Goal: Navigation & Orientation: Understand site structure

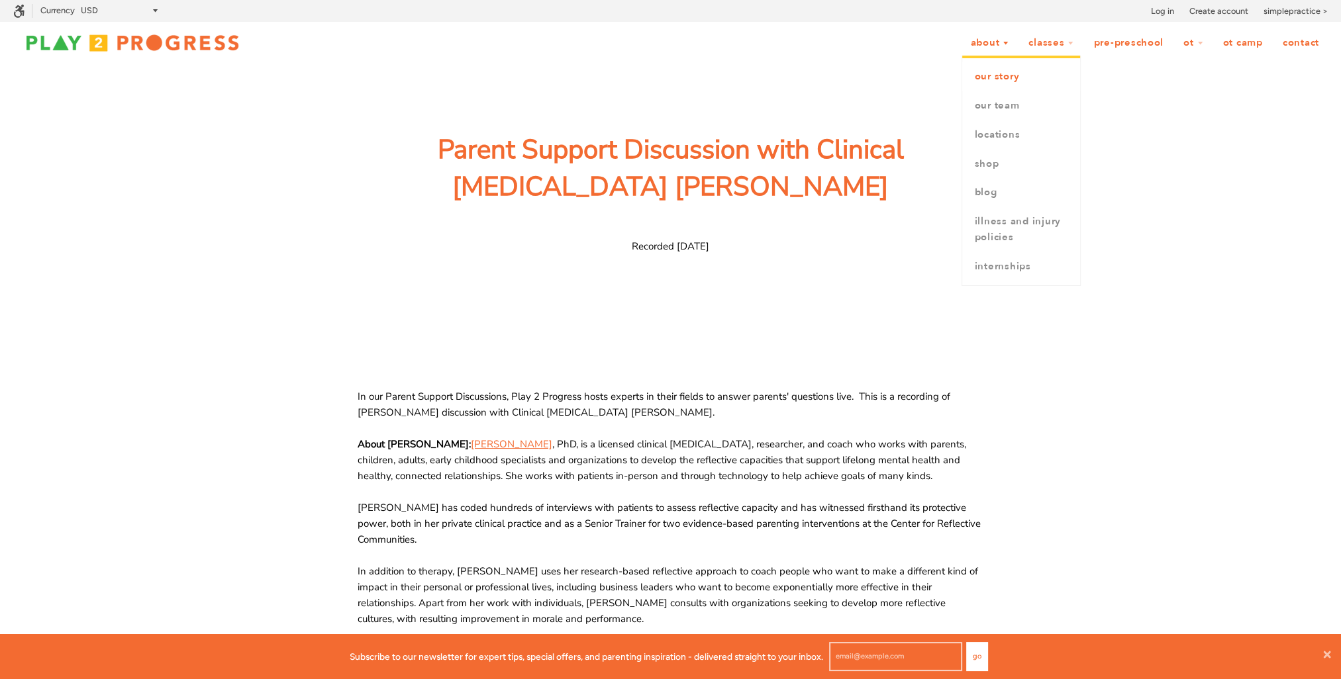
click at [997, 77] on link "Our Story" at bounding box center [1021, 76] width 118 height 29
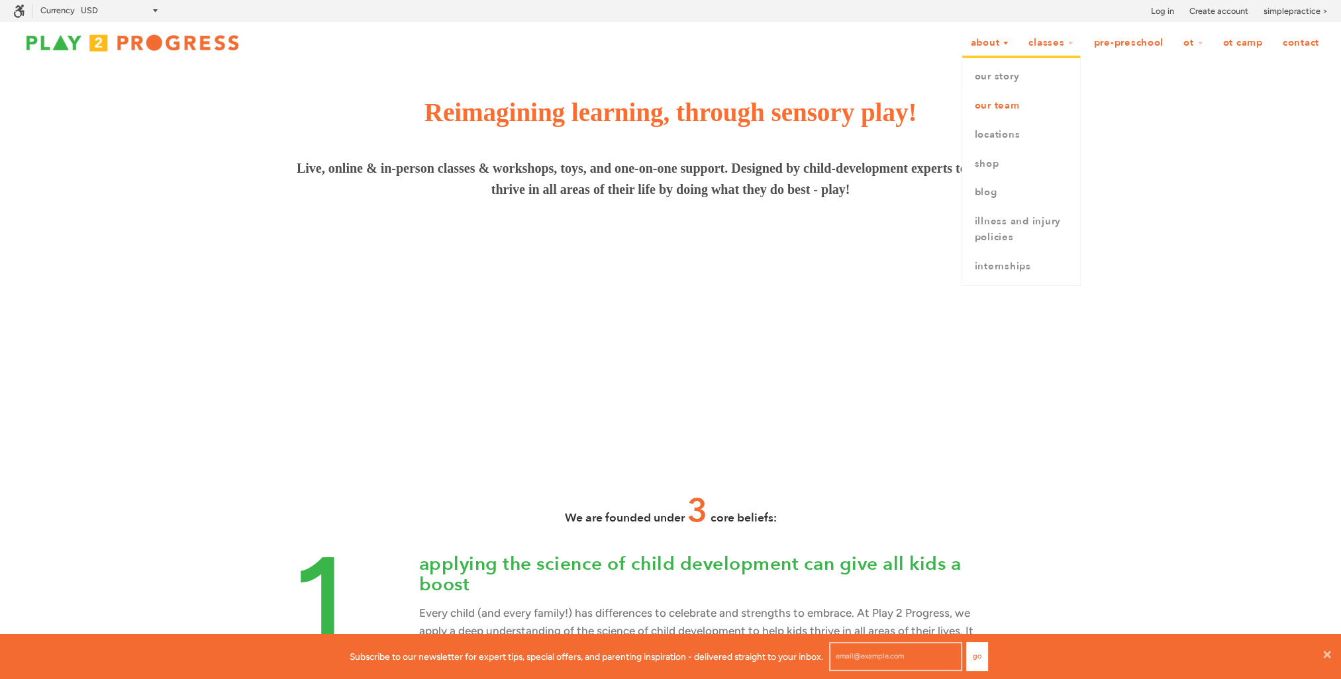
click at [994, 105] on link "Our Team" at bounding box center [1021, 105] width 118 height 29
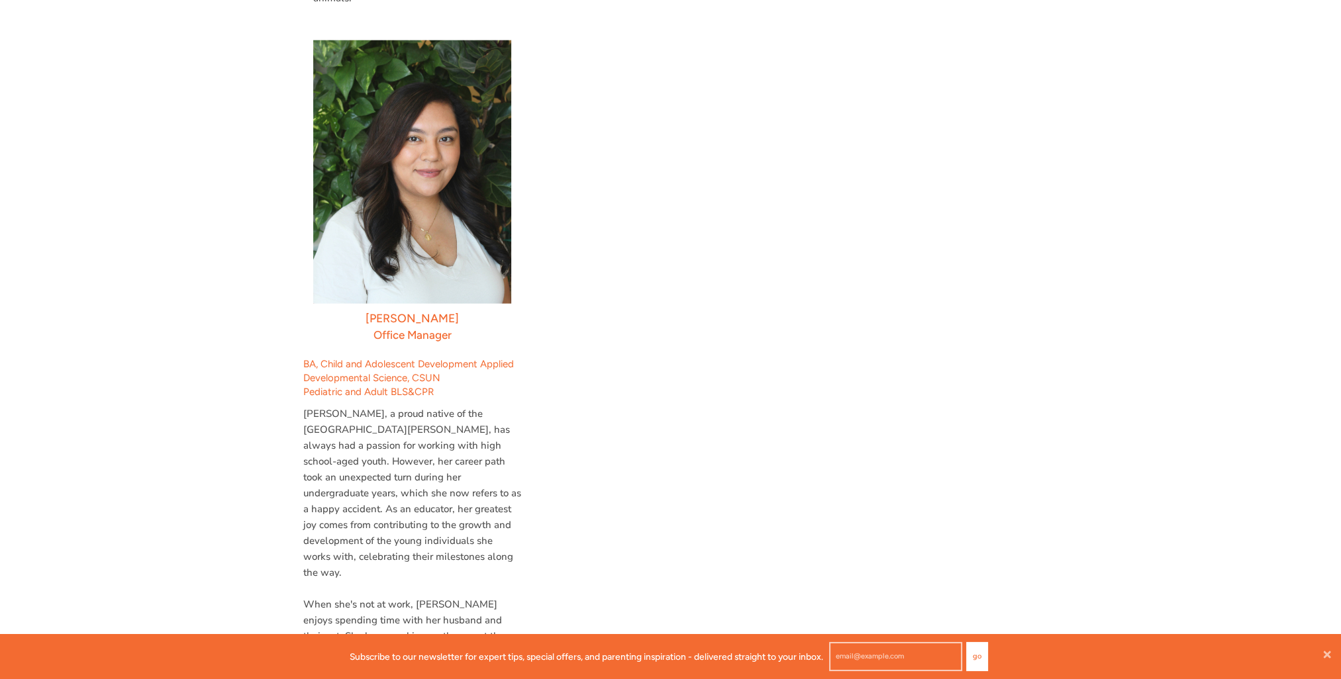
scroll to position [4200, 0]
